Goal: Transaction & Acquisition: Purchase product/service

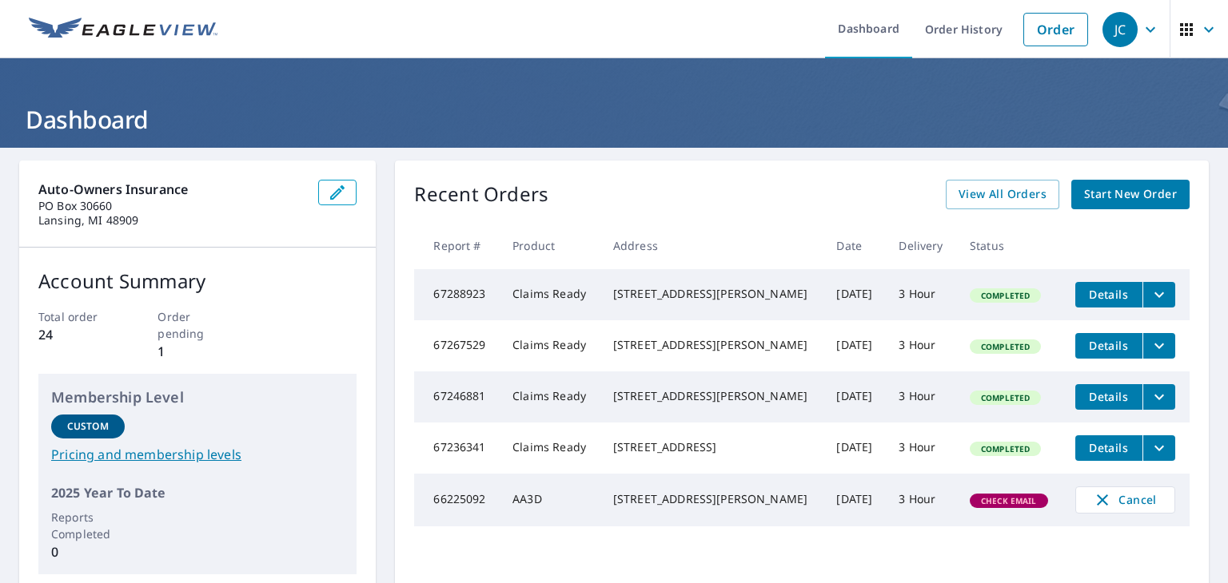
click at [1099, 186] on span "Start New Order" at bounding box center [1130, 195] width 93 height 20
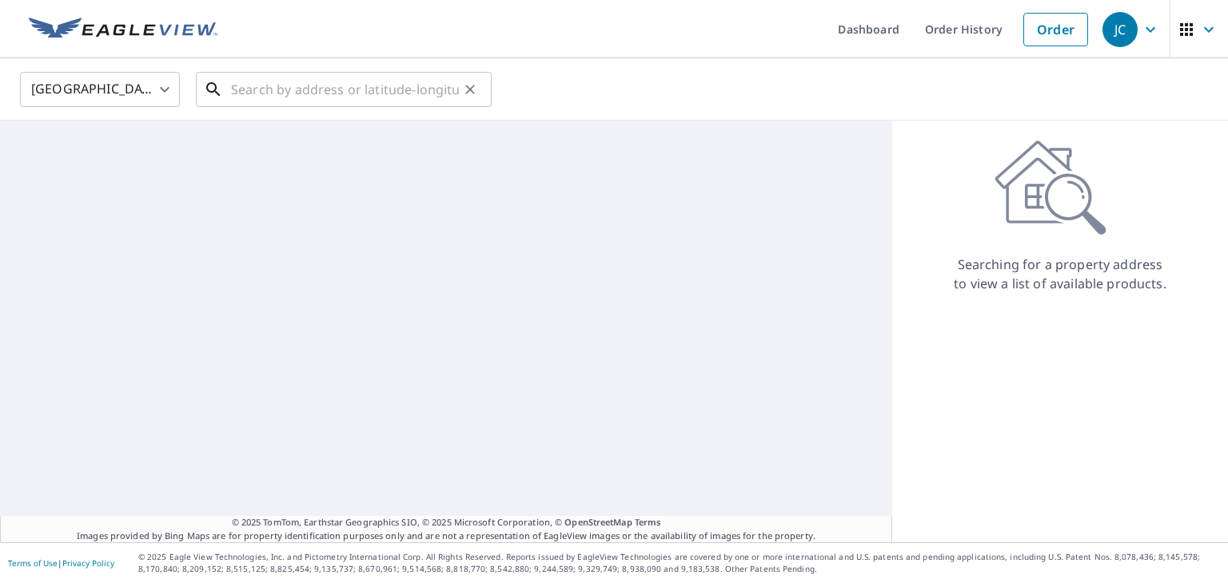
click at [353, 84] on input "text" at bounding box center [345, 89] width 228 height 45
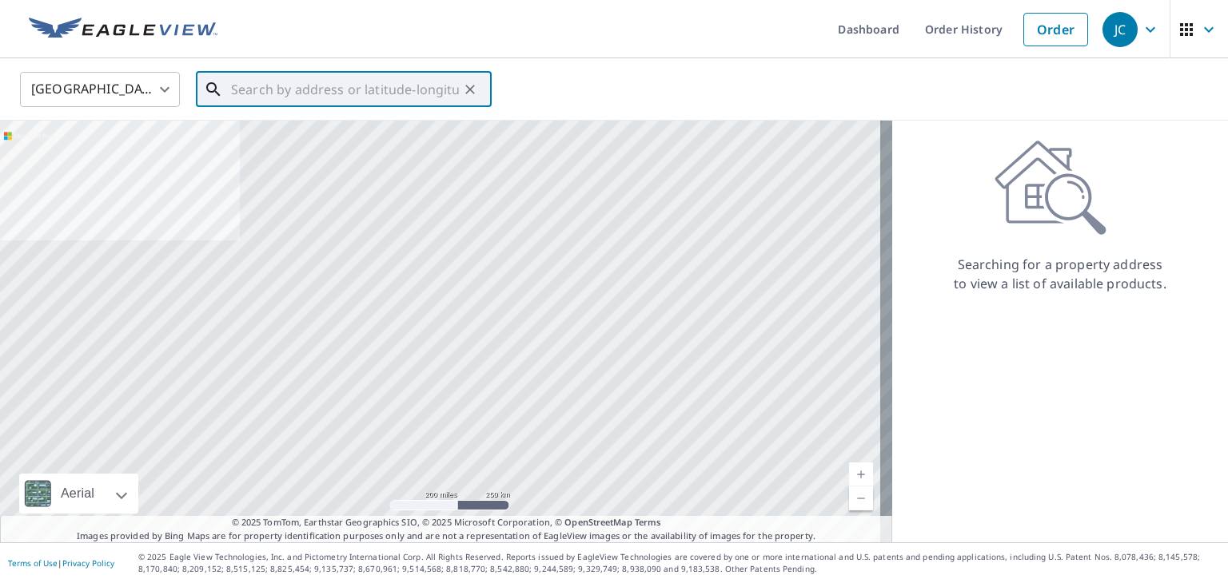
paste input "[PHONE_NUMBER]"
type input "[PHONE_NUMBER]"
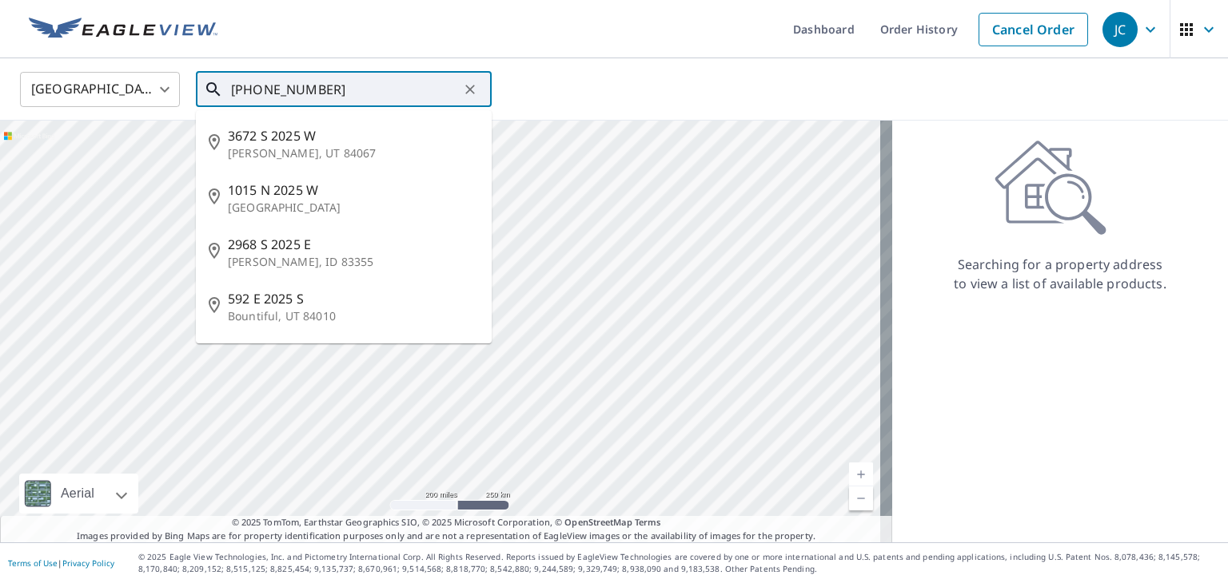
drag, startPoint x: 402, startPoint y: 98, endPoint x: 215, endPoint y: 71, distance: 189.0
click at [215, 72] on div "[PHONE_NUMBER] ​" at bounding box center [344, 89] width 296 height 35
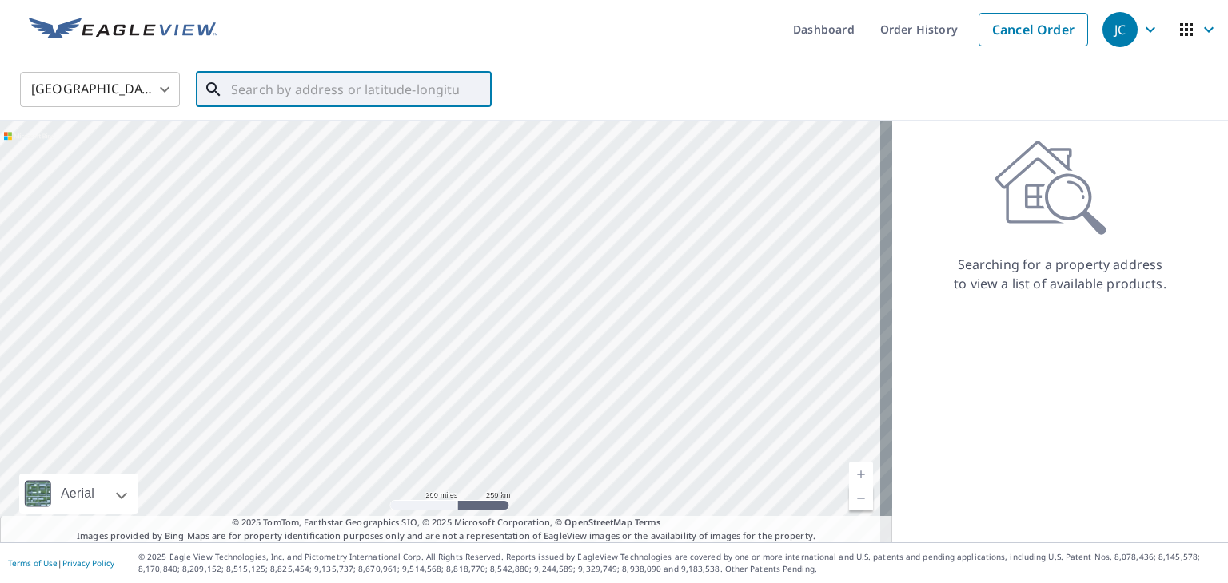
click at [322, 86] on input "text" at bounding box center [345, 89] width 228 height 45
paste input "[STREET_ADDRESS]"
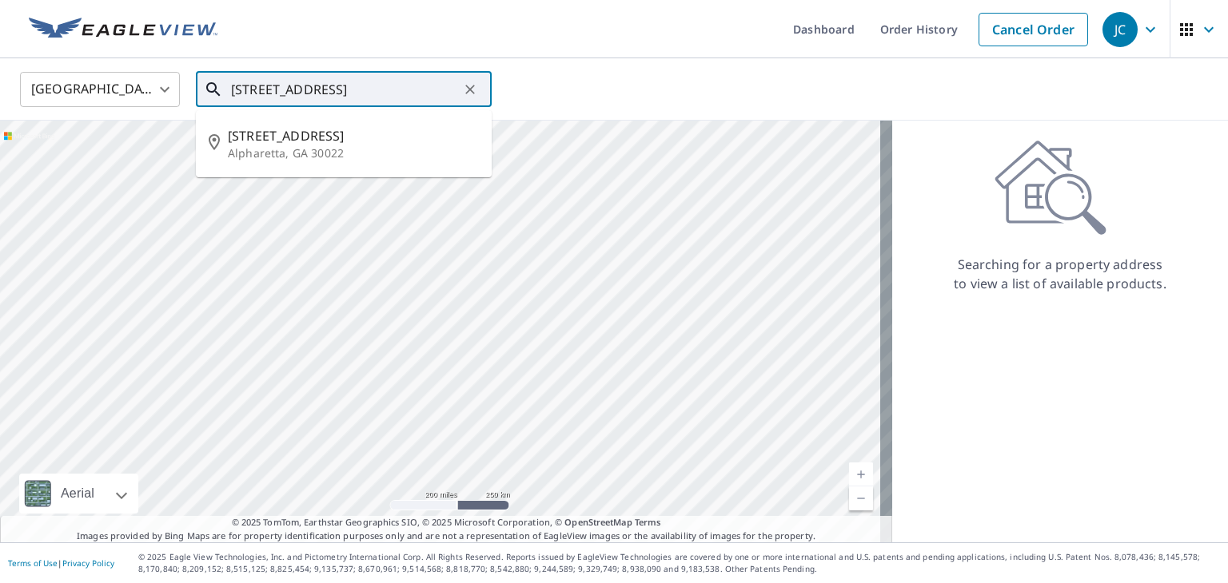
type input "[STREET_ADDRESS]"
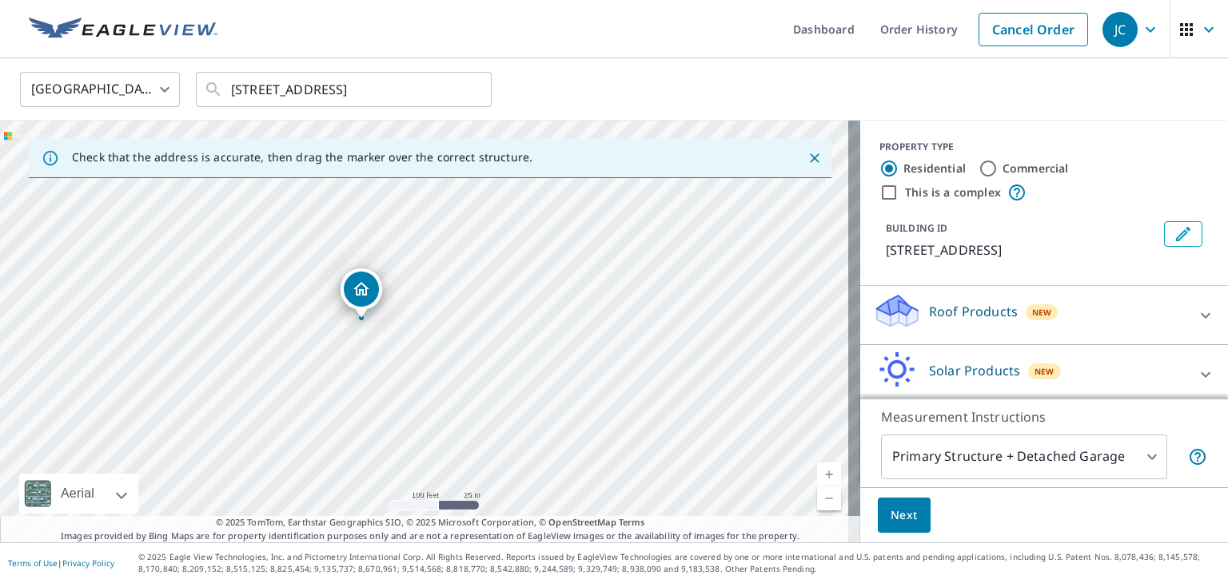
drag, startPoint x: 368, startPoint y: 352, endPoint x: 445, endPoint y: 320, distance: 83.9
click at [445, 320] on div "[STREET_ADDRESS]" at bounding box center [430, 332] width 860 height 422
click at [1088, 301] on div "Roof Products New" at bounding box center [1029, 315] width 313 height 46
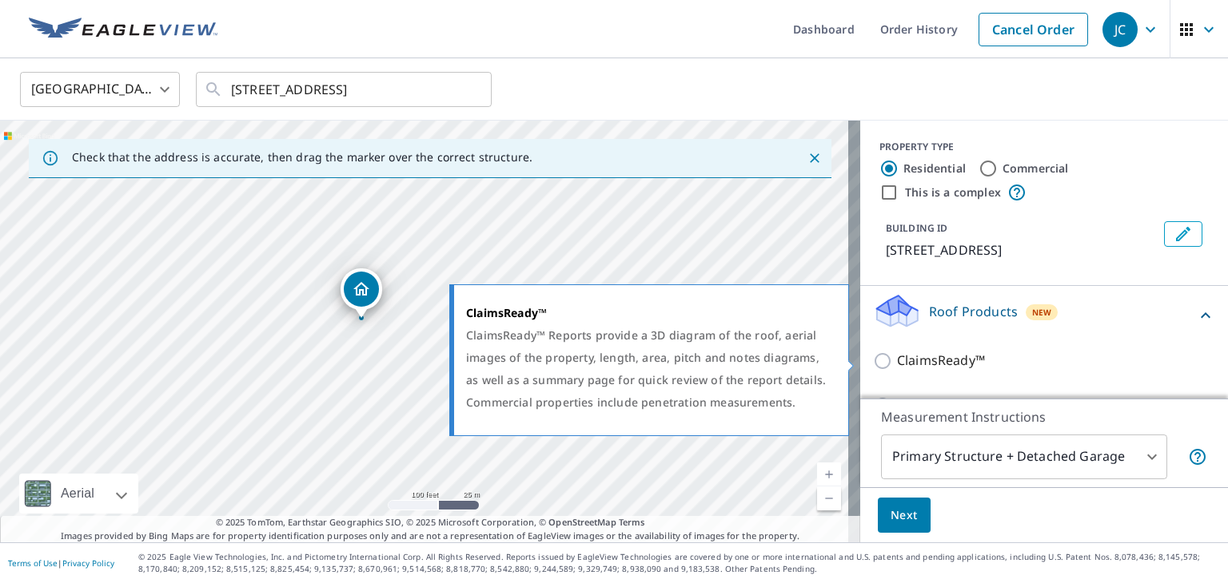
click at [897, 364] on p "ClaimsReady™" at bounding box center [941, 361] width 88 height 20
click at [892, 364] on input "ClaimsReady™" at bounding box center [885, 361] width 24 height 19
checkbox input "true"
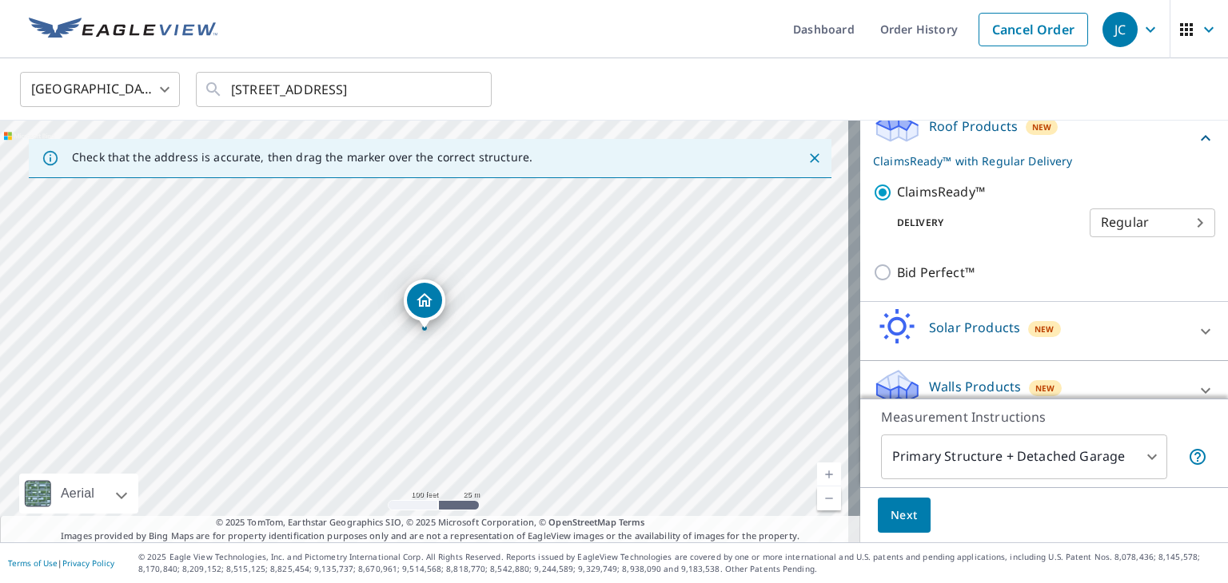
scroll to position [206, 0]
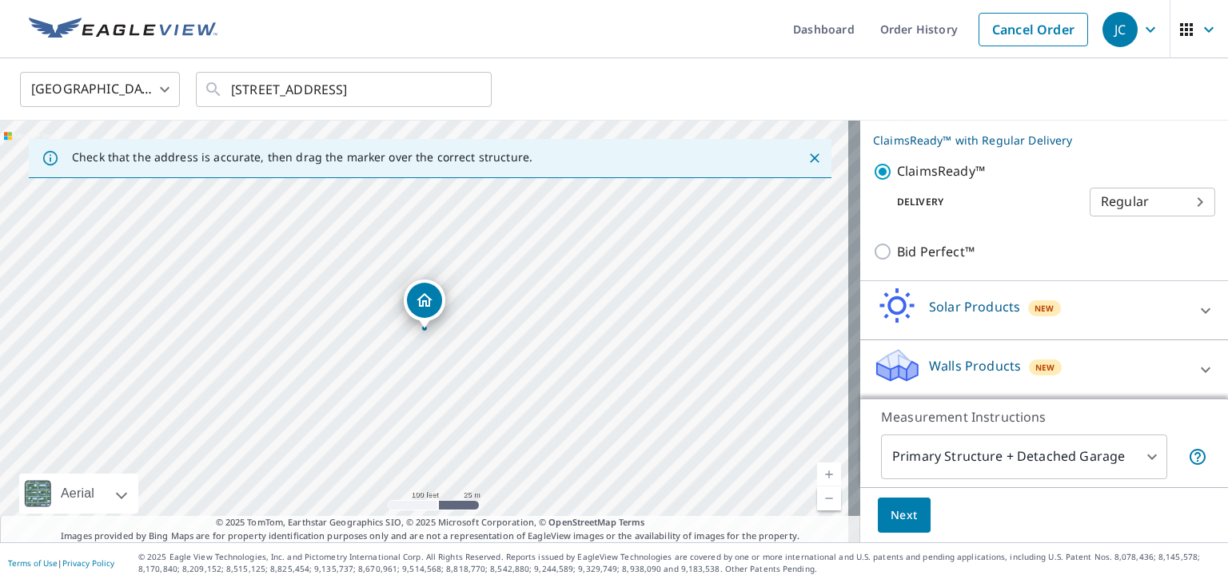
click at [1135, 196] on body "JC JC Dashboard Order History Cancel Order JC [GEOGRAPHIC_DATA] [GEOGRAPHIC_DAT…" at bounding box center [614, 291] width 1228 height 583
click at [1083, 267] on li "3 Hour" at bounding box center [1127, 259] width 125 height 29
type input "7"
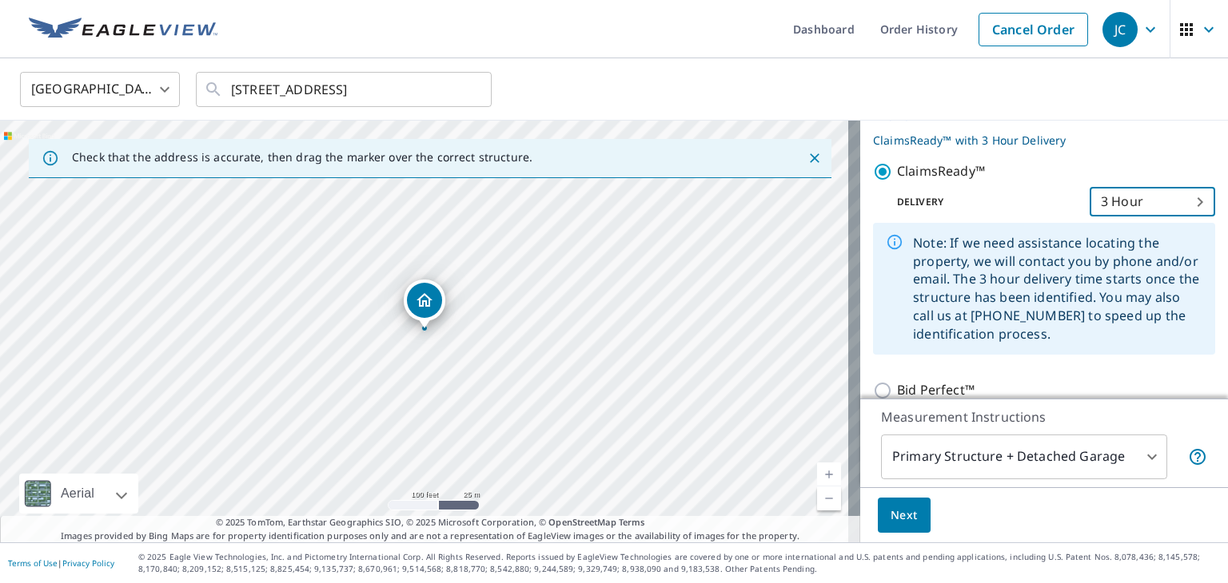
click at [905, 520] on button "Next" at bounding box center [903, 516] width 53 height 36
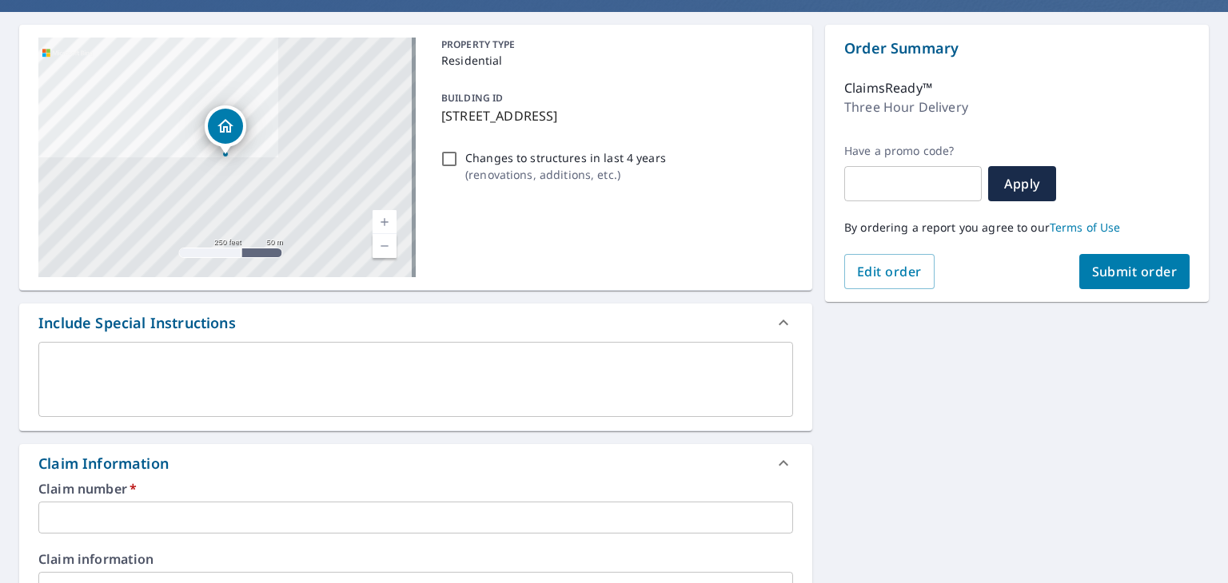
scroll to position [160, 0]
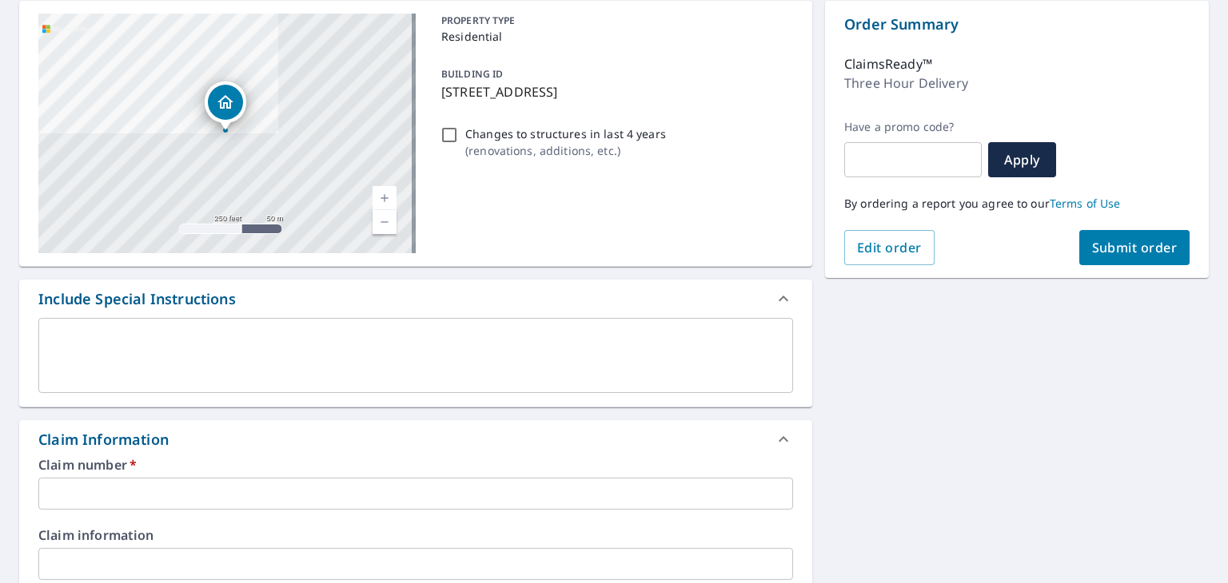
click at [131, 494] on input "text" at bounding box center [415, 494] width 754 height 32
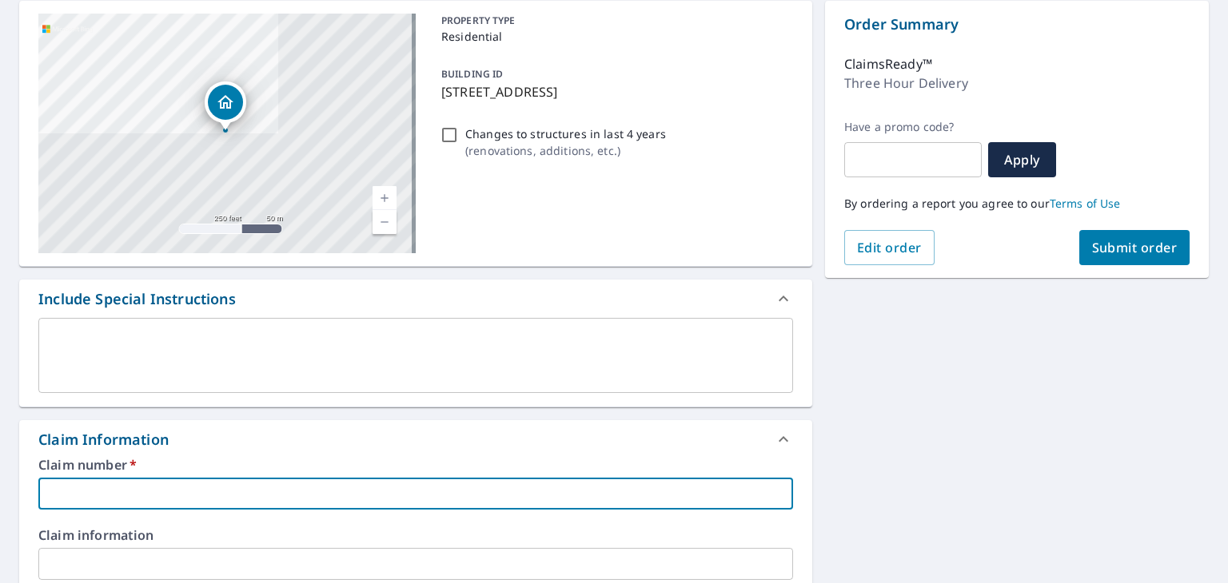
paste input "[PHONE_NUMBER]"
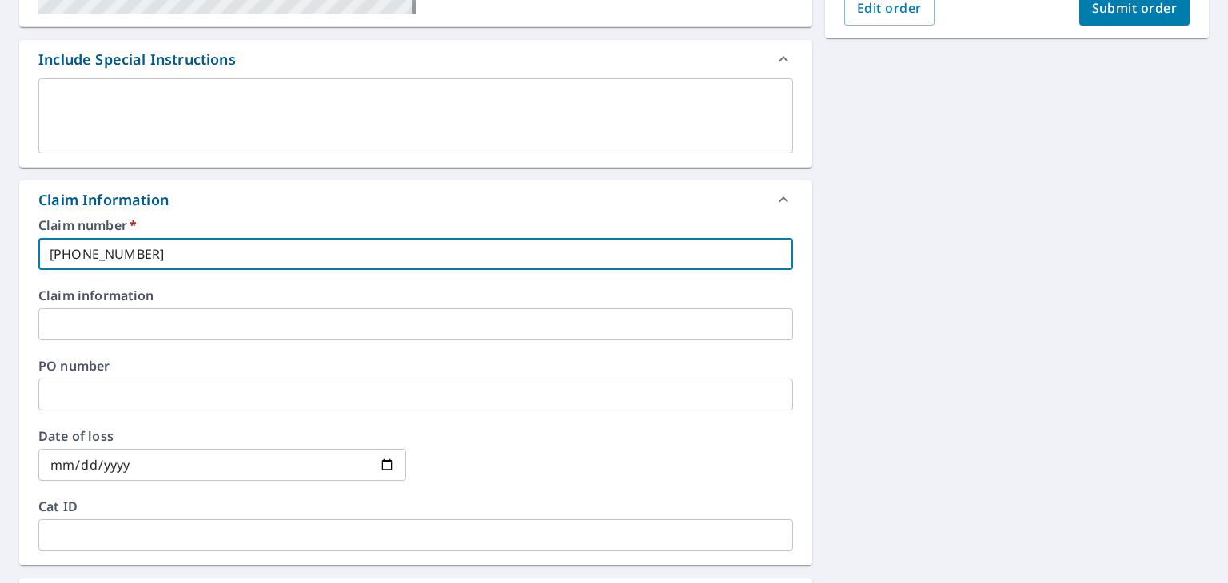
scroll to position [479, 0]
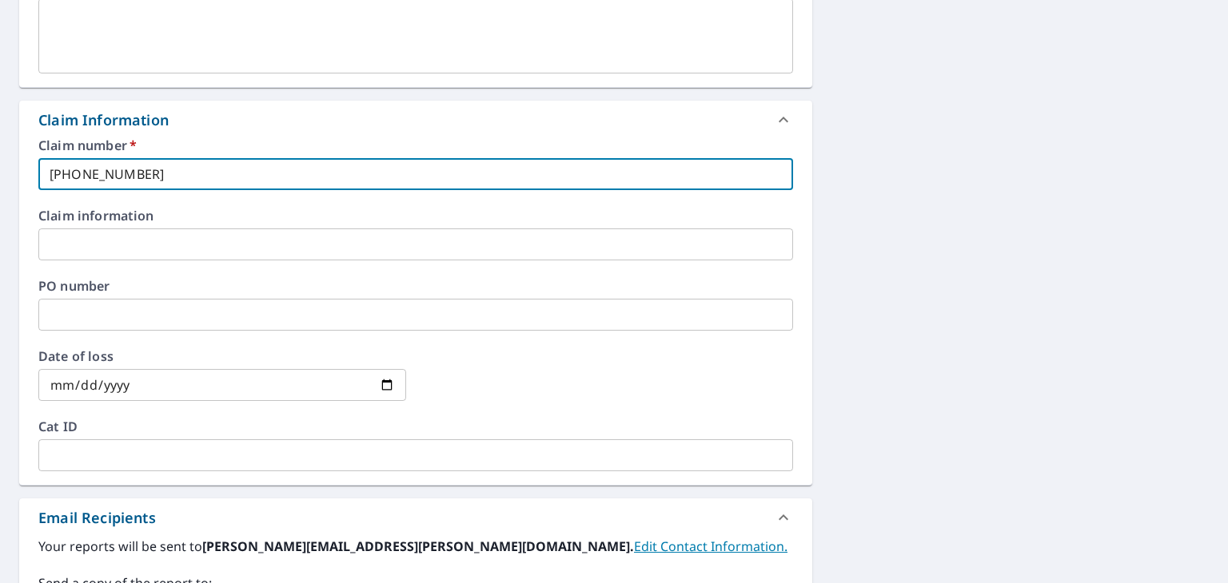
type input "[PHONE_NUMBER]"
click at [150, 240] on input "text" at bounding box center [415, 245] width 754 height 32
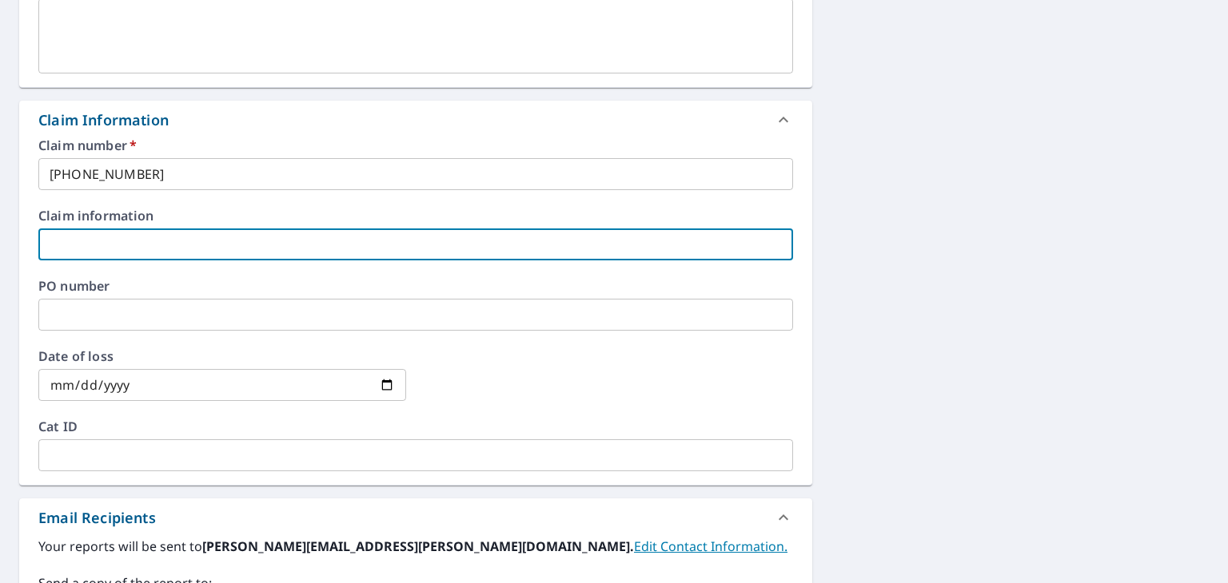
type input "Hail Claim"
click at [387, 384] on input "date" at bounding box center [222, 385] width 368 height 32
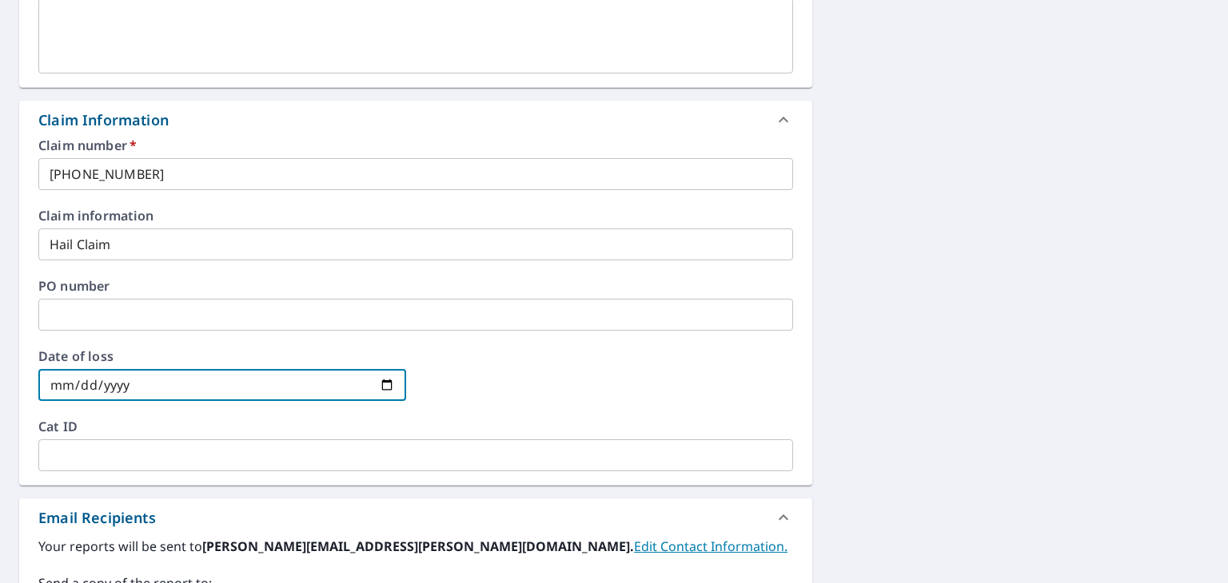
type input "[DATE]"
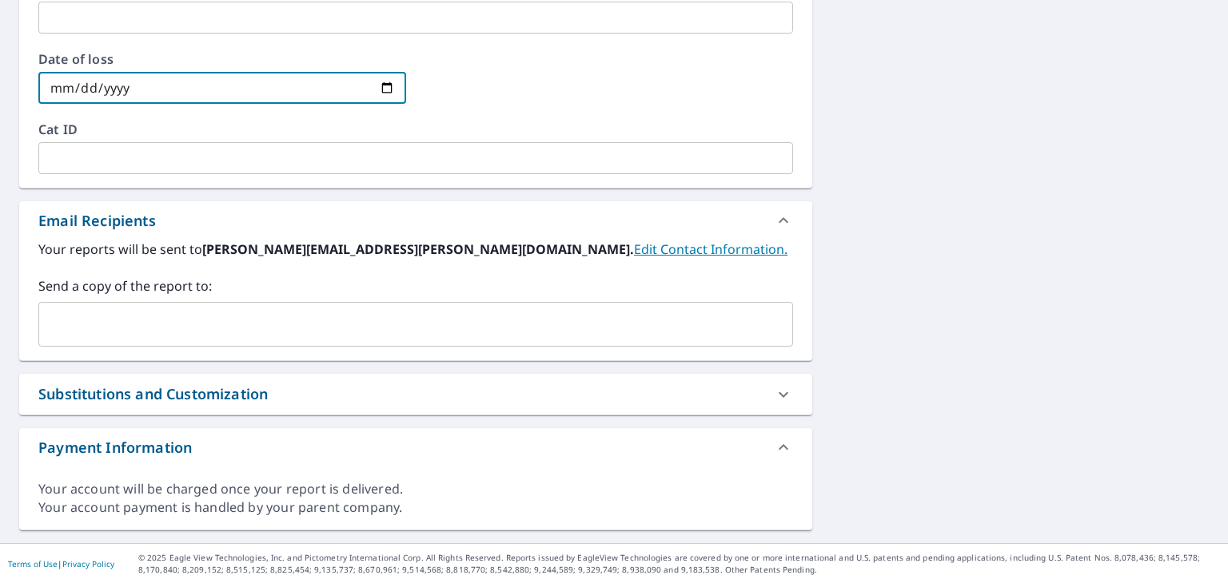
scroll to position [217, 0]
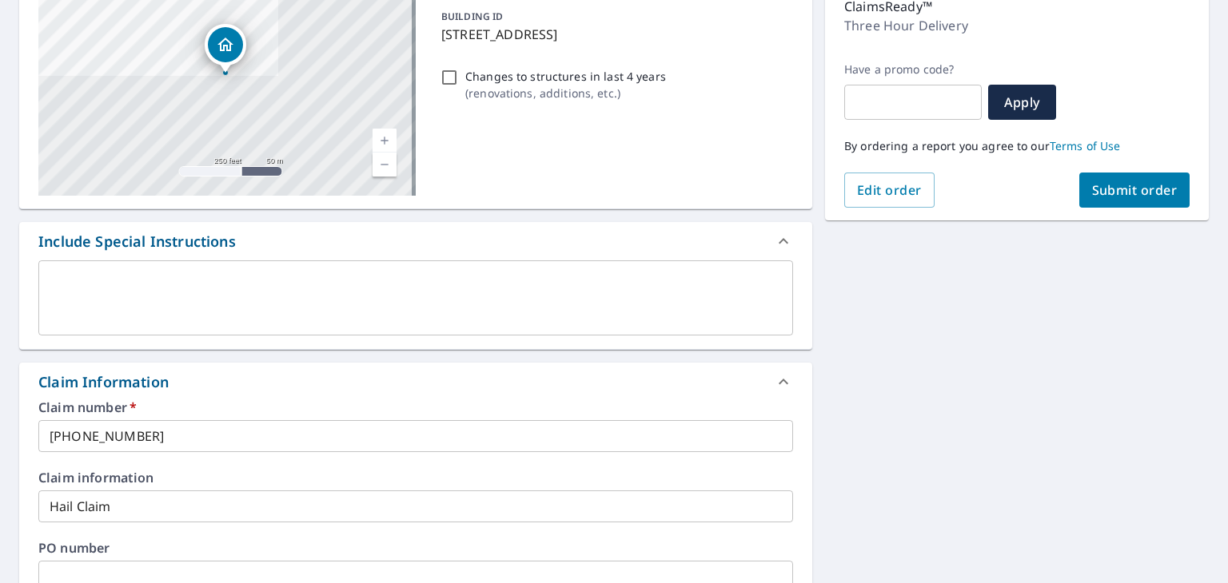
click at [1139, 197] on span "Submit order" at bounding box center [1135, 190] width 86 height 18
